Goal: Information Seeking & Learning: Learn about a topic

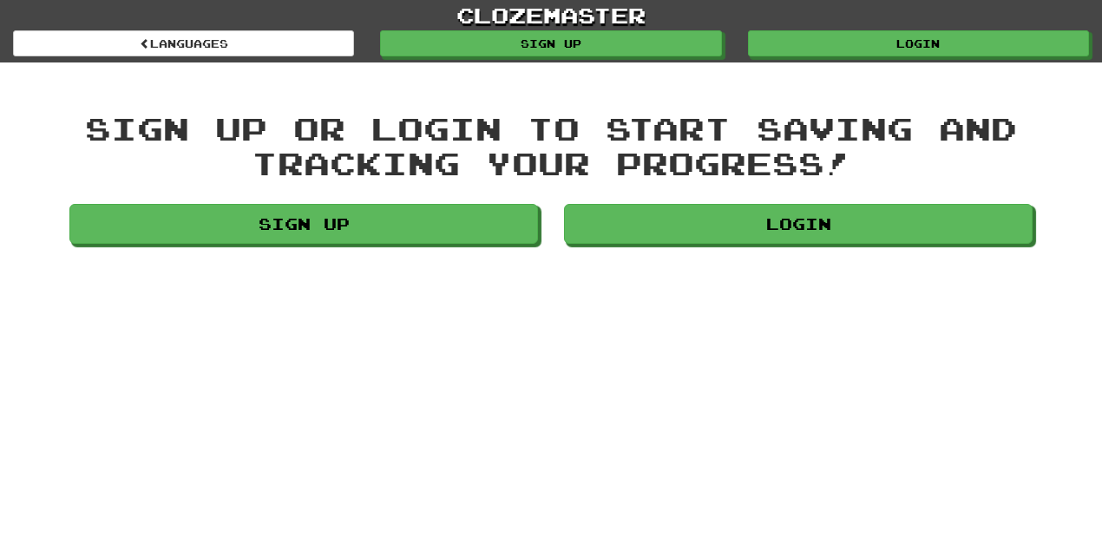
click at [816, 223] on link "Login" at bounding box center [798, 224] width 468 height 40
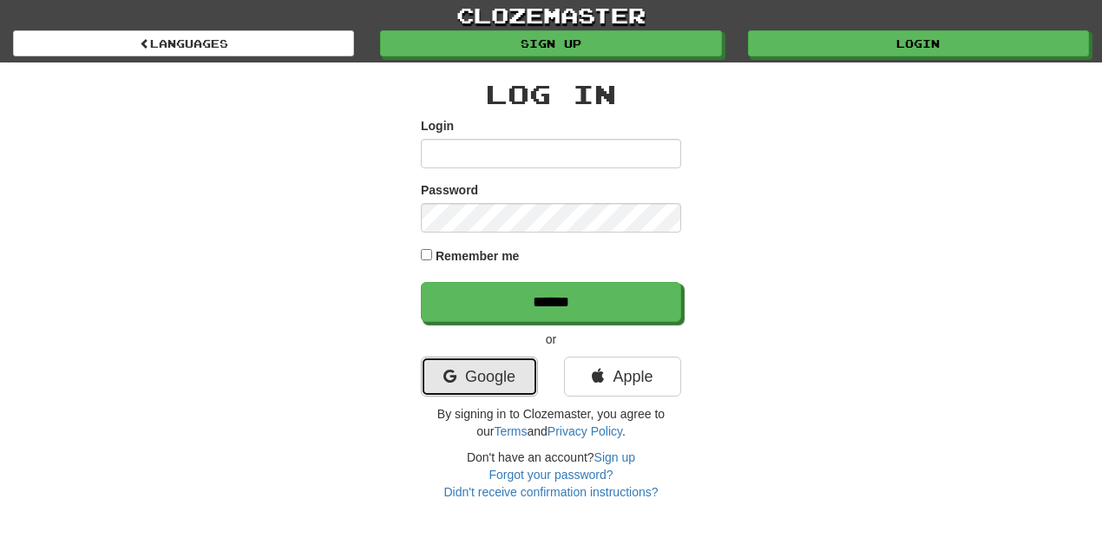
click at [451, 376] on icon at bounding box center [449, 377] width 13 height 16
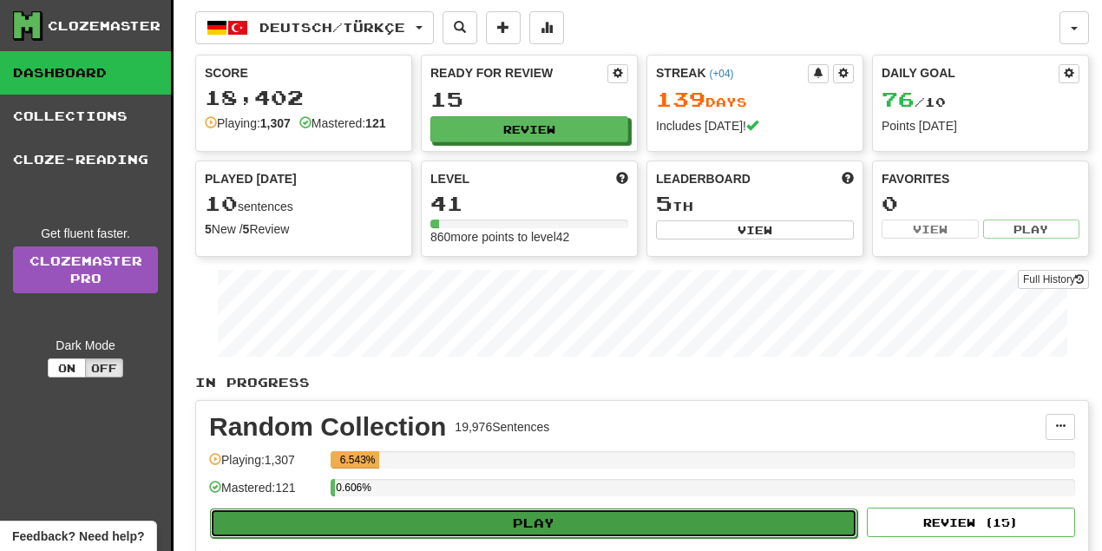
click at [500, 514] on button "Play" at bounding box center [533, 522] width 647 height 29
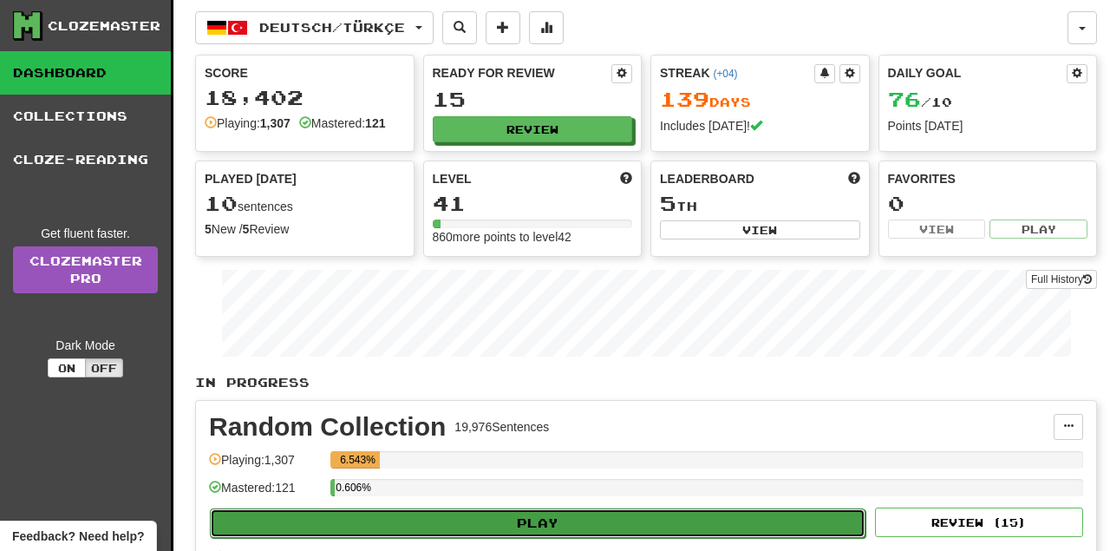
select select "**"
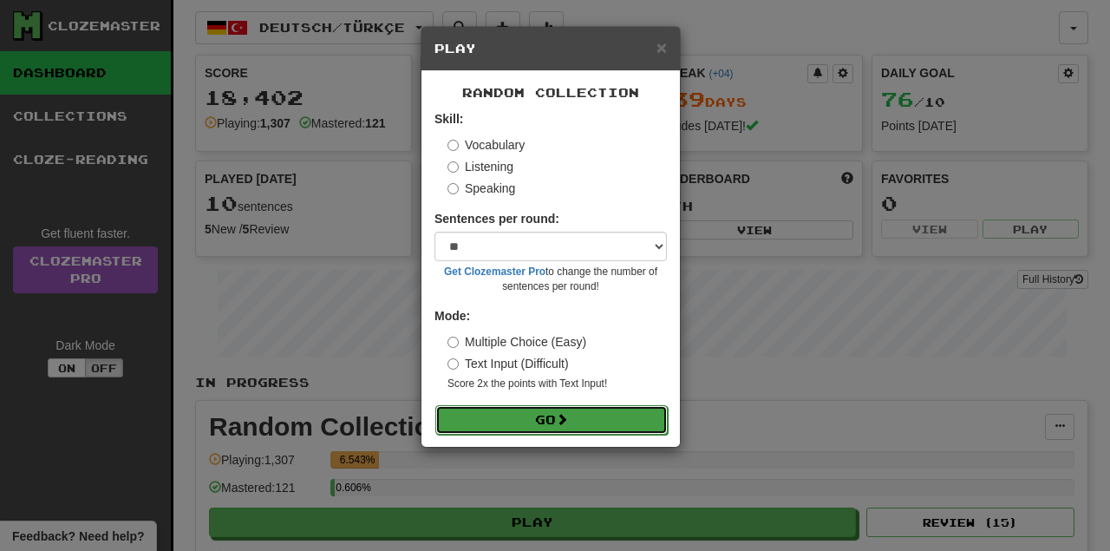
click at [525, 416] on button "Go" at bounding box center [551, 419] width 232 height 29
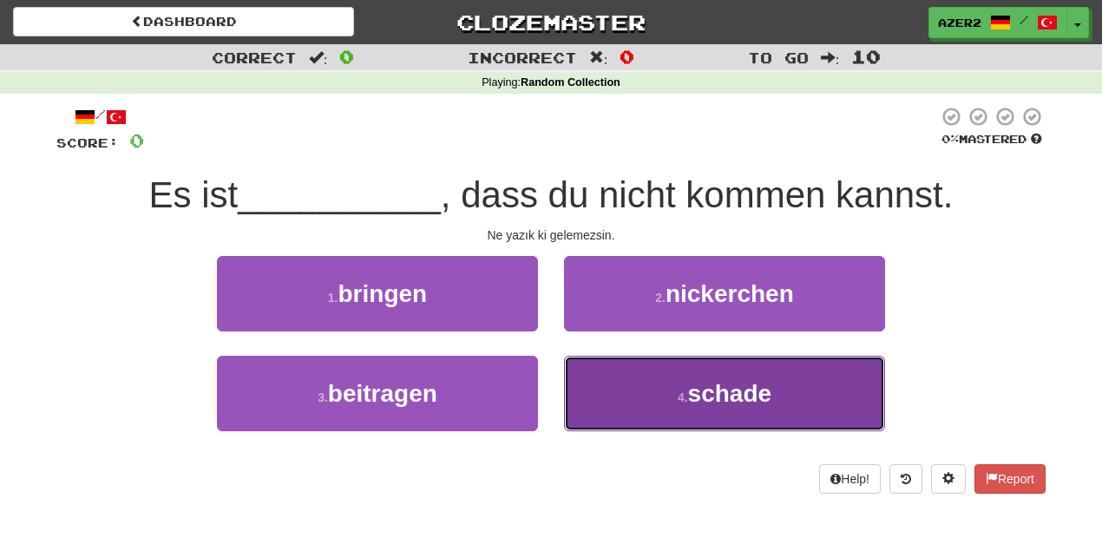
click at [758, 403] on span "schade" at bounding box center [730, 393] width 84 height 27
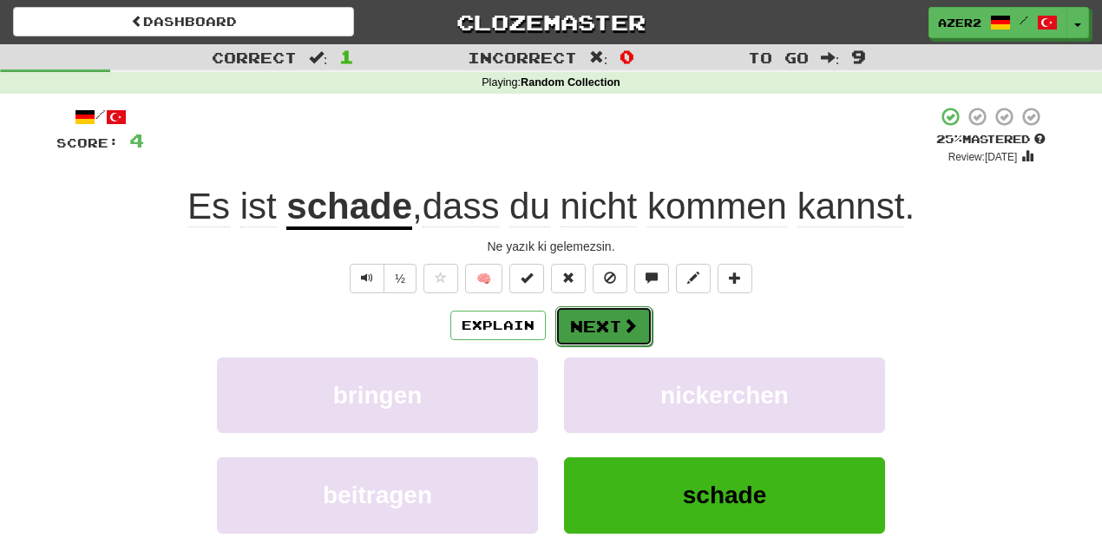
click at [625, 329] on span at bounding box center [630, 325] width 16 height 16
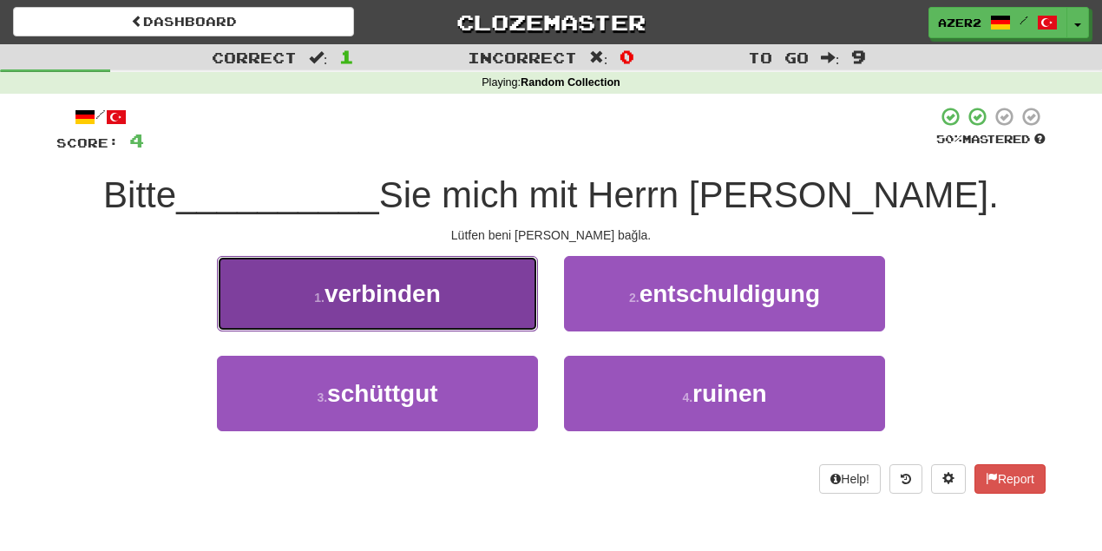
click at [390, 303] on span "verbinden" at bounding box center [382, 293] width 116 height 27
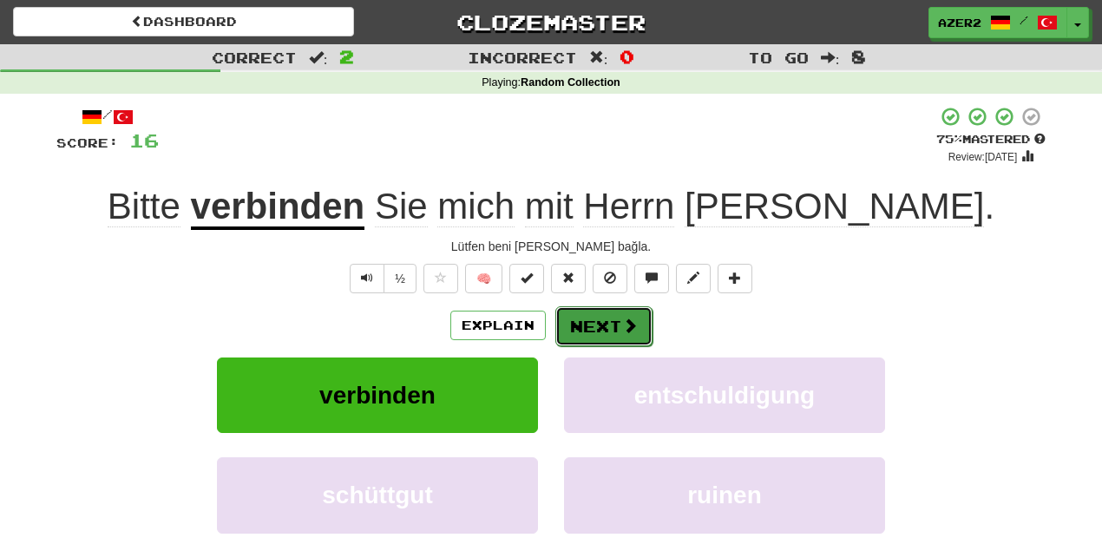
click at [625, 327] on span at bounding box center [630, 325] width 16 height 16
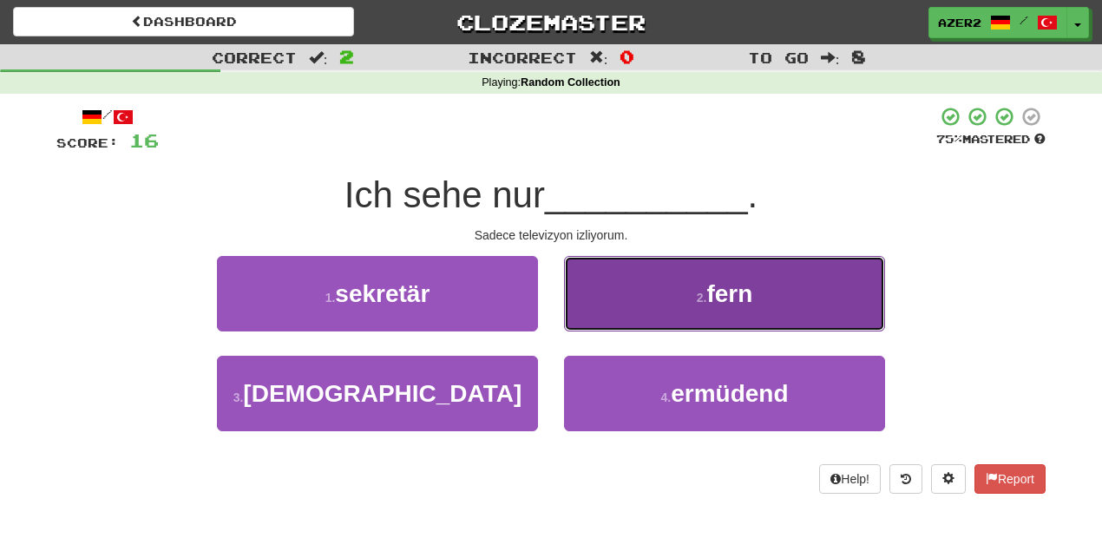
click at [698, 306] on button "2 . fern" at bounding box center [724, 293] width 321 height 75
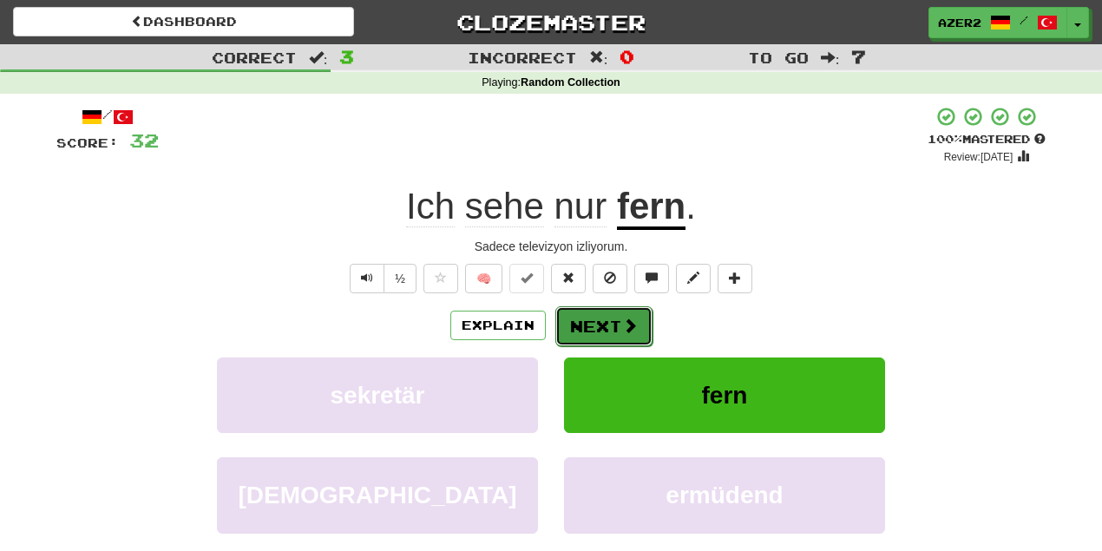
click at [626, 324] on span at bounding box center [630, 325] width 16 height 16
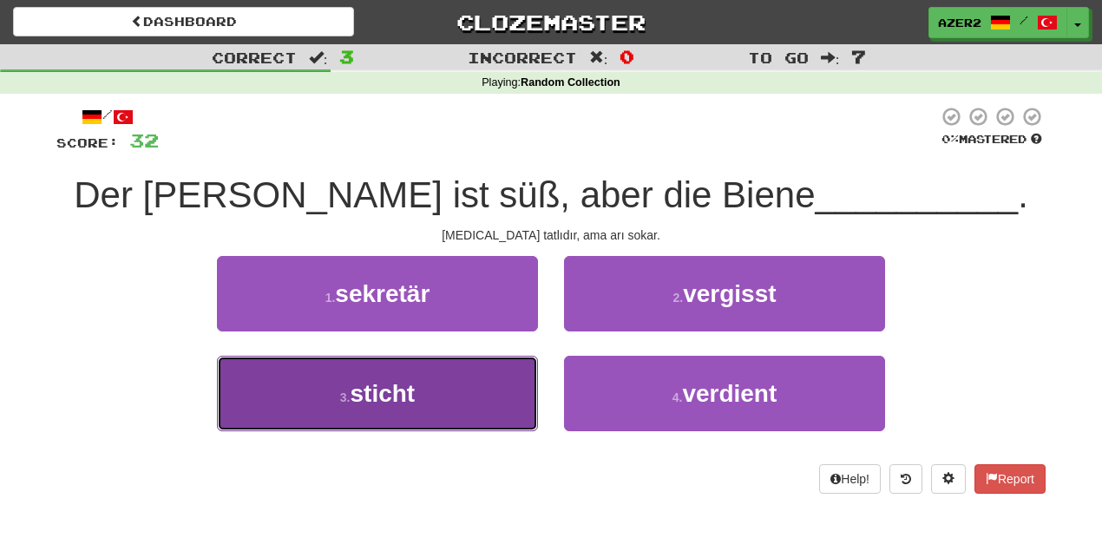
click at [351, 408] on button "3 . sticht" at bounding box center [377, 393] width 321 height 75
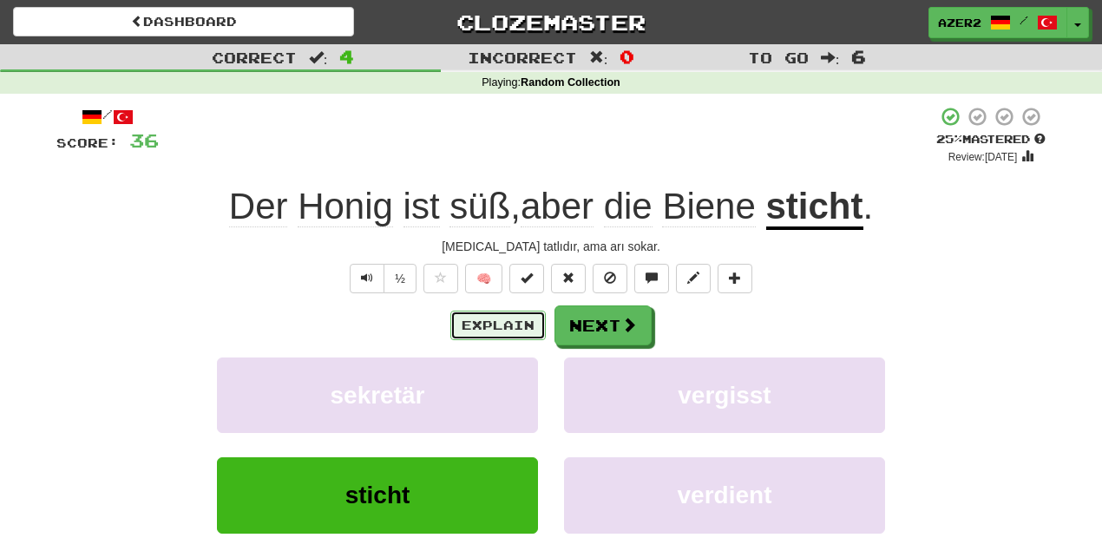
click at [473, 330] on button "Explain" at bounding box center [497, 325] width 95 height 29
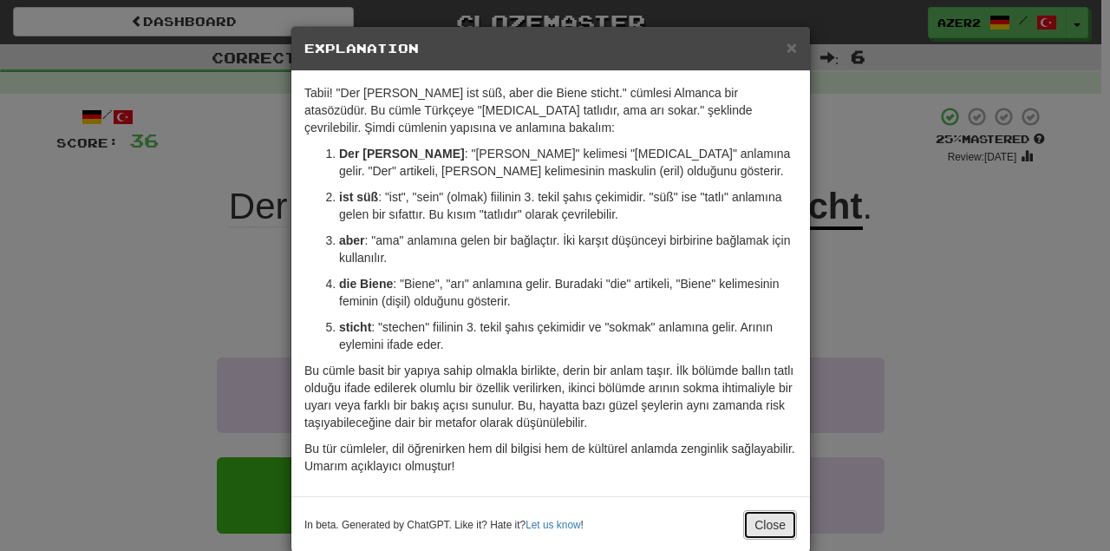
click at [755, 521] on button "Close" at bounding box center [770, 524] width 54 height 29
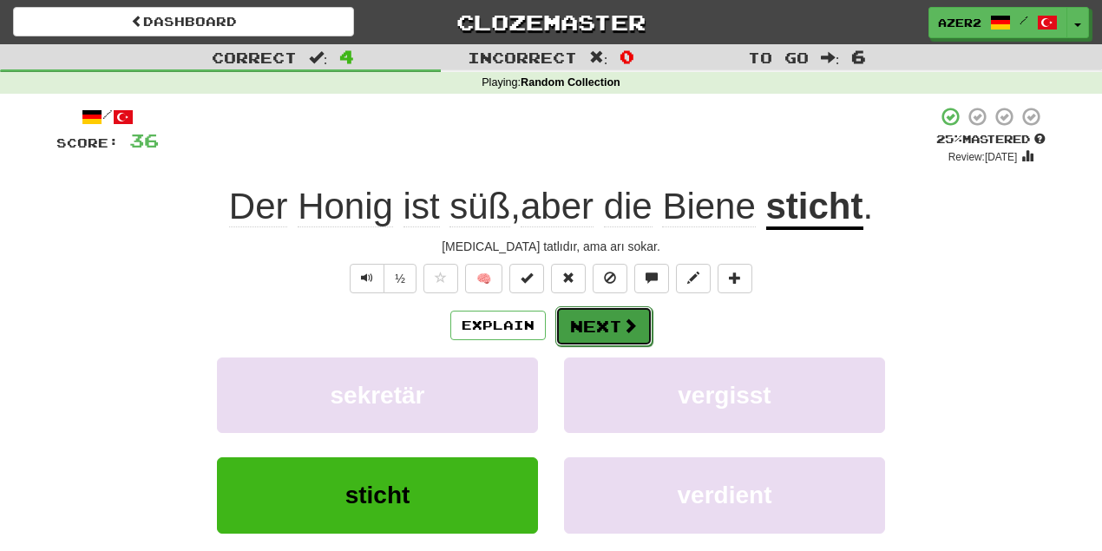
click at [627, 328] on span at bounding box center [630, 325] width 16 height 16
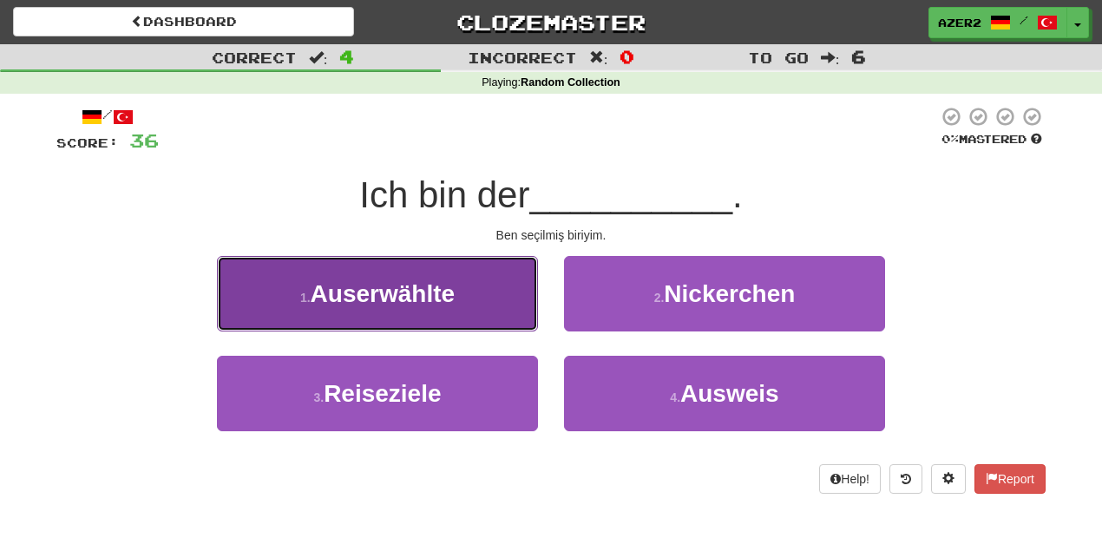
click at [402, 312] on button "1 . Auserwählte" at bounding box center [377, 293] width 321 height 75
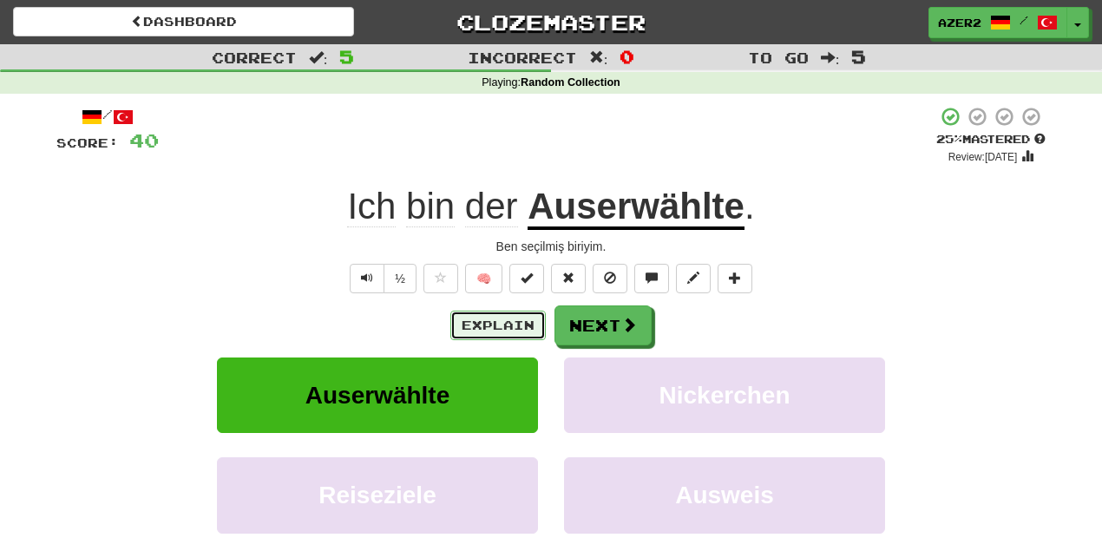
click at [471, 317] on button "Explain" at bounding box center [497, 325] width 95 height 29
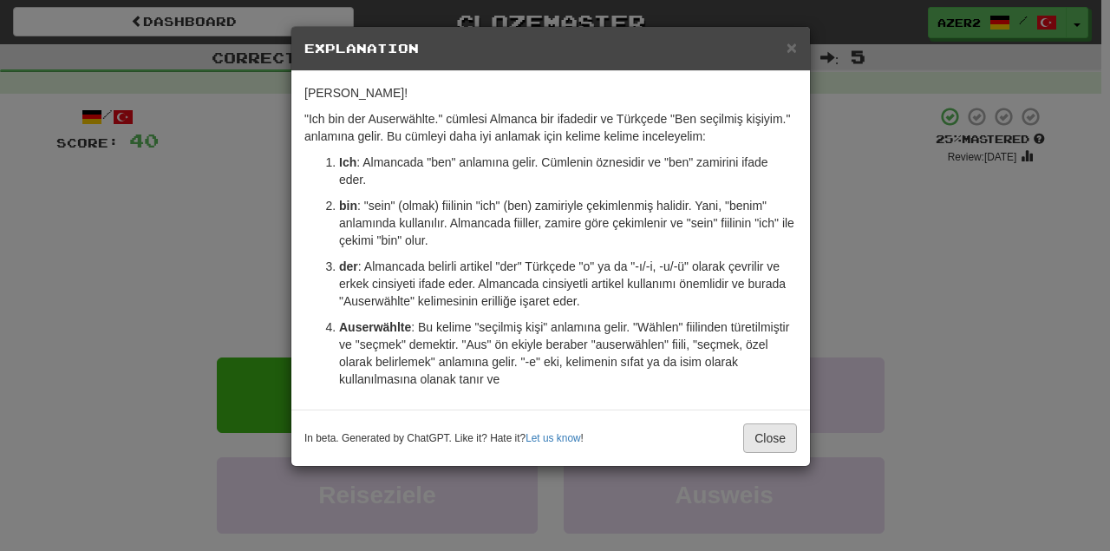
click at [777, 402] on div "Elbette! "Ich bin der Auserwählte." cümlesi Almanca bir ifadedir ve Türkçede "B…" at bounding box center [550, 240] width 519 height 338
click at [776, 427] on button "Close" at bounding box center [770, 437] width 54 height 29
